Goal: Information Seeking & Learning: Learn about a topic

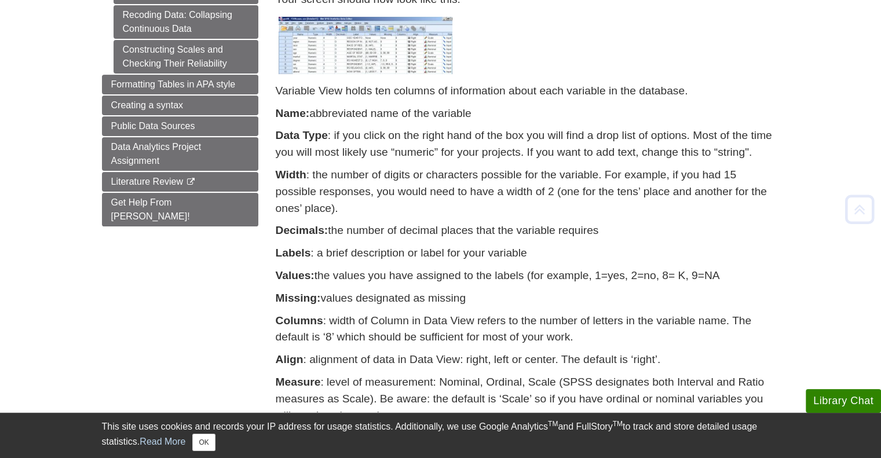
scroll to position [389, 0]
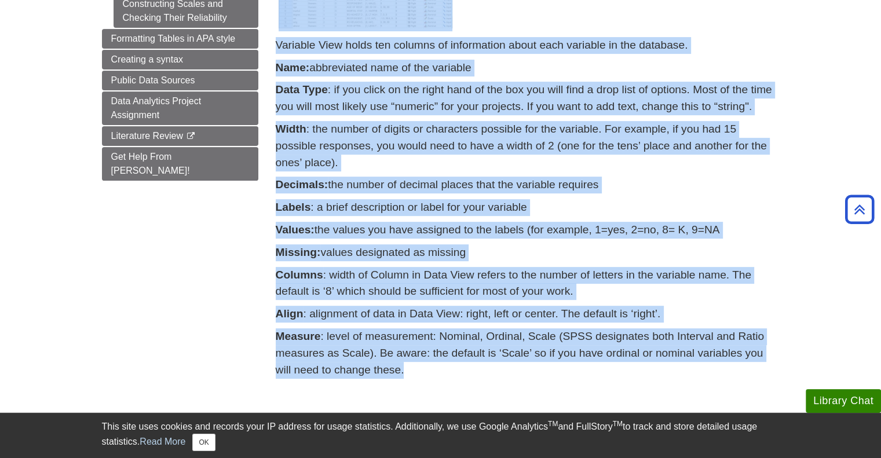
drag, startPoint x: 410, startPoint y: 375, endPoint x: 272, endPoint y: 331, distance: 144.6
click at [272, 331] on div "Contains a description of each of the variables in your database. Let’s look at…" at bounding box center [527, 104] width 521 height 608
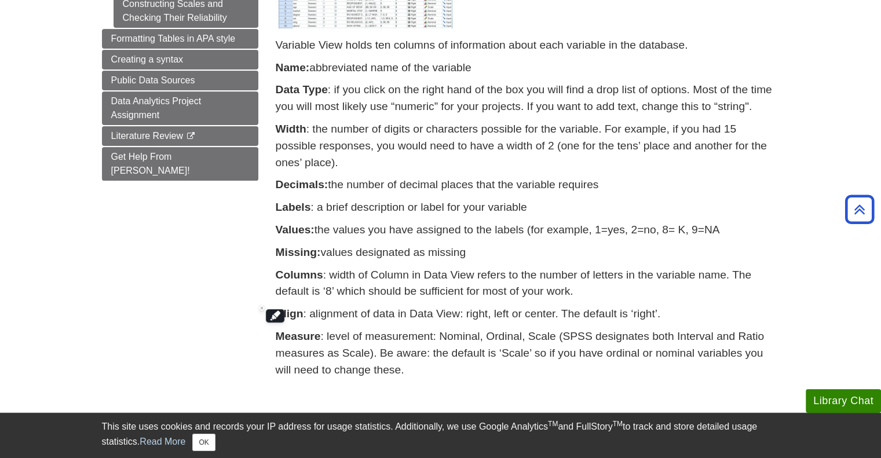
click at [257, 342] on div "Menu Getting Started with SPSS SPSS Tutorials Variable View Variable View Data …" at bounding box center [440, 93] width 695 height 705
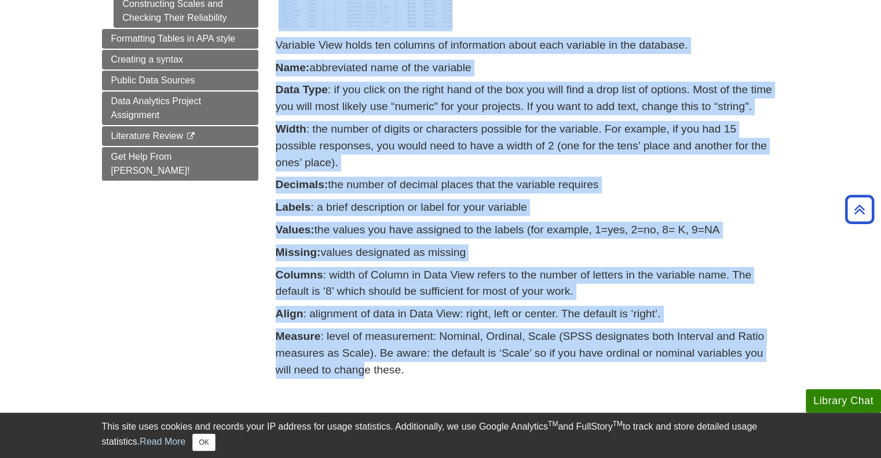
drag, startPoint x: 268, startPoint y: 341, endPoint x: 362, endPoint y: 372, distance: 98.2
click at [362, 372] on div "Contains a description of each of the variables in your database. Let’s look at…" at bounding box center [527, 104] width 521 height 608
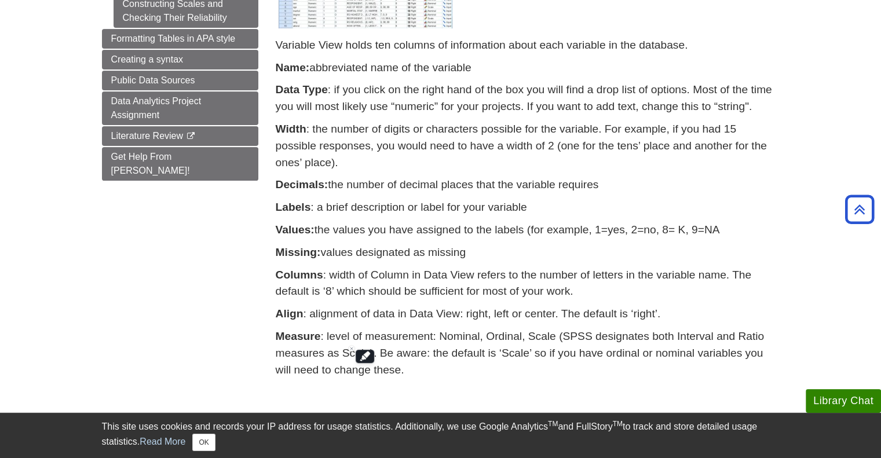
click at [399, 373] on p "Measure : level of measurement: Nominal, Ordinal, Scale (SPSS designates both I…" at bounding box center [528, 353] width 504 height 50
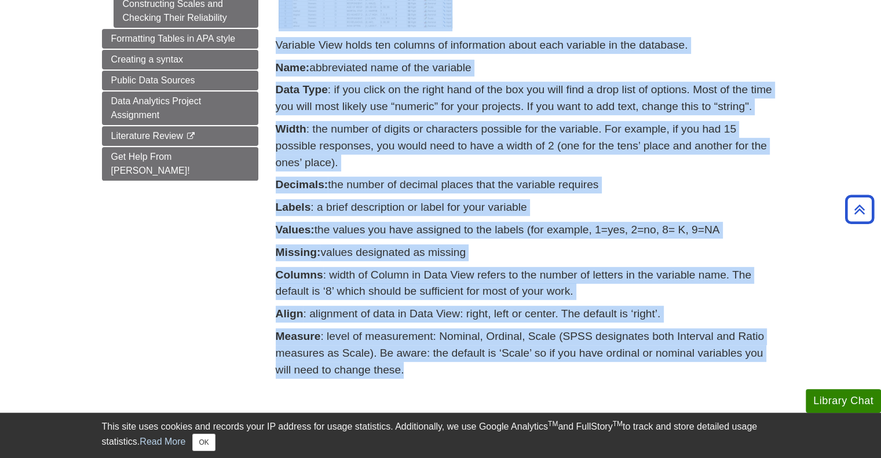
drag, startPoint x: 413, startPoint y: 373, endPoint x: 269, endPoint y: 334, distance: 148.7
click at [269, 334] on div "Contains a description of each of the variables in your database. Let’s look at…" at bounding box center [527, 104] width 521 height 608
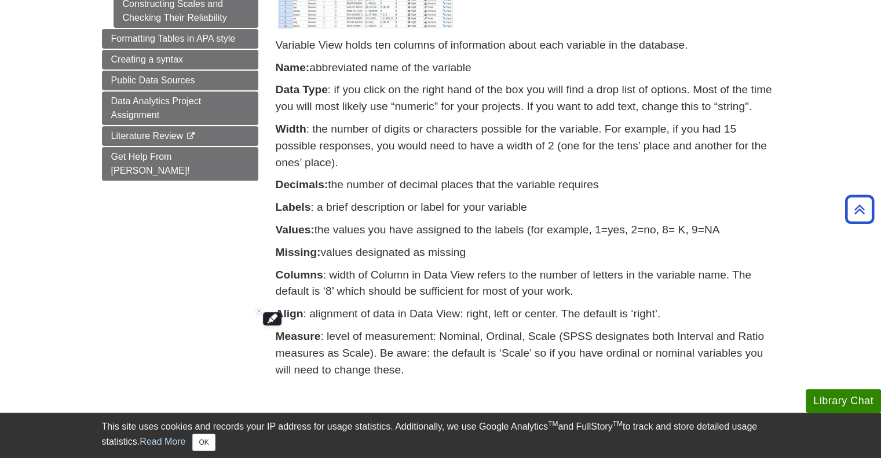
click at [253, 356] on div "Menu Getting Started with SPSS SPSS Tutorials Variable View Variable View Data …" at bounding box center [440, 93] width 695 height 705
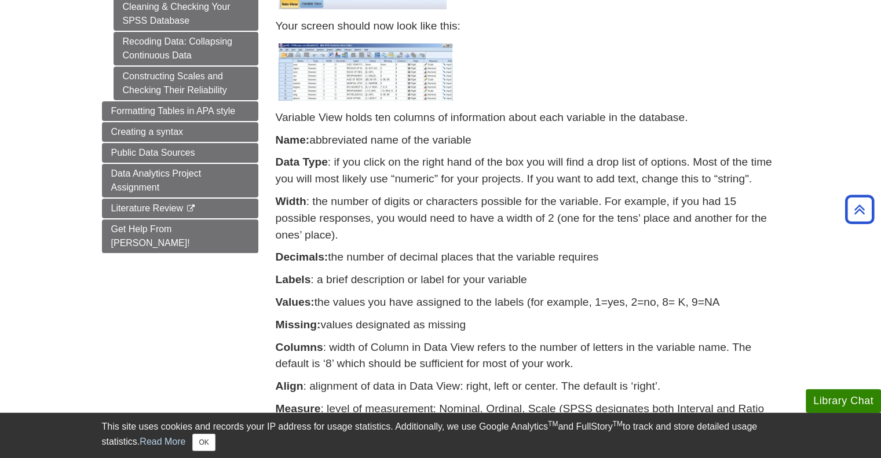
scroll to position [148, 0]
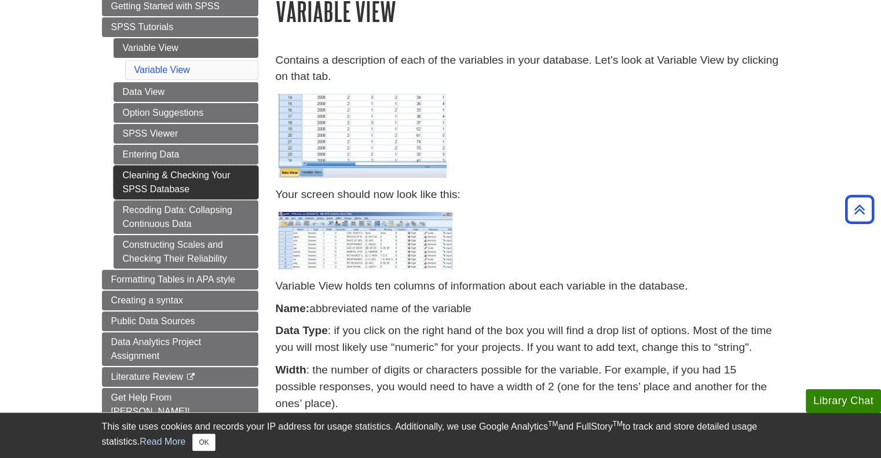
click at [203, 182] on link "Cleaning & Checking Your SPSS Database" at bounding box center [186, 183] width 145 height 34
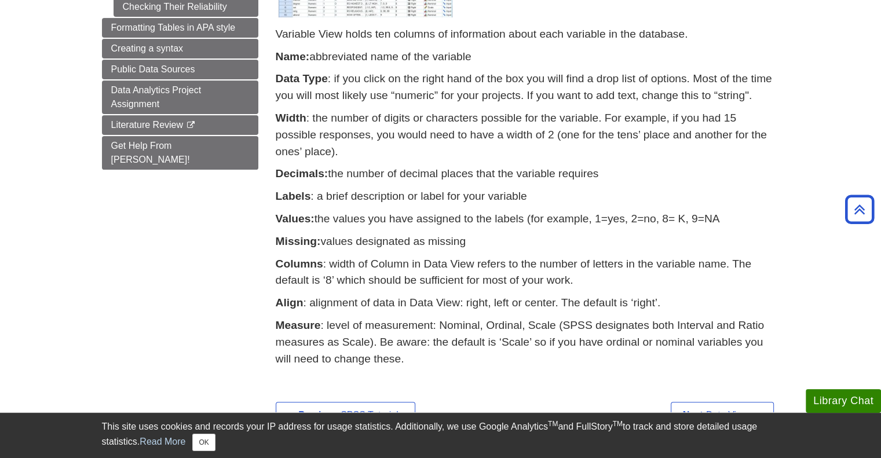
scroll to position [400, 0]
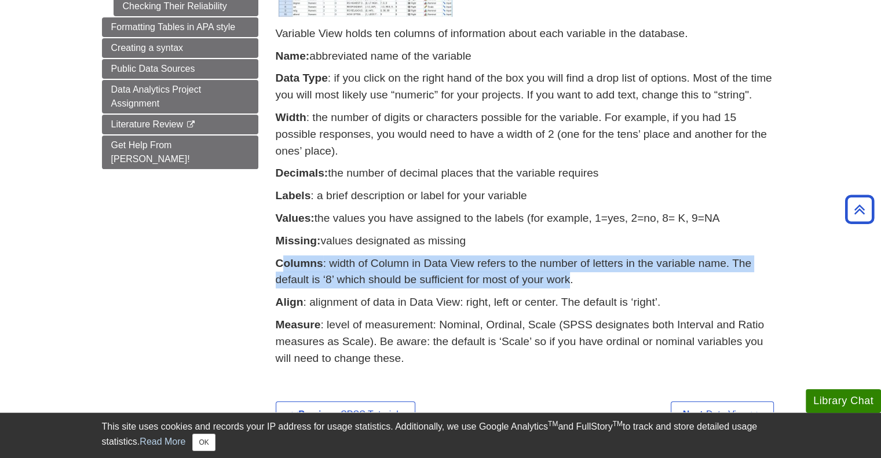
drag, startPoint x: 556, startPoint y: 284, endPoint x: 282, endPoint y: 269, distance: 275.0
click at [282, 269] on p "Columns : width of Column in Data View refers to the number of letters in the v…" at bounding box center [528, 272] width 504 height 34
click at [282, 269] on strong "Columns" at bounding box center [300, 263] width 48 height 12
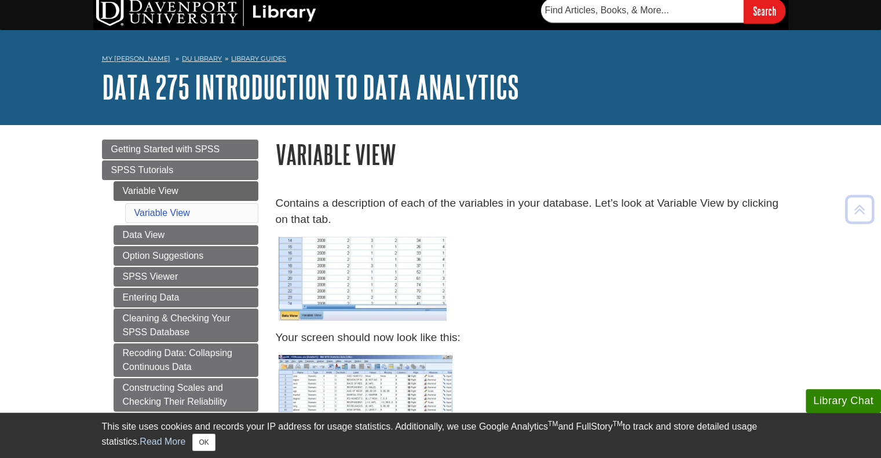
scroll to position [0, 0]
